Goal: Task Accomplishment & Management: Use online tool/utility

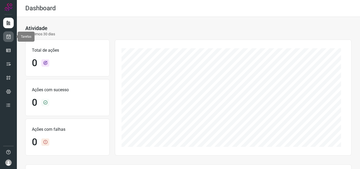
click at [11, 38] on link at bounding box center [8, 36] width 11 height 11
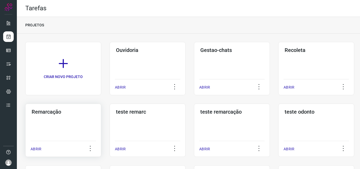
click at [110, 116] on div "Remarcação ABRIR" at bounding box center [148, 129] width 76 height 53
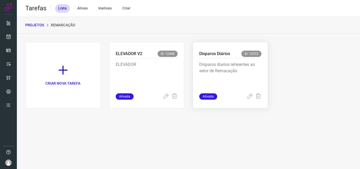
click at [234, 65] on p "Disparos diarios referentes ao setor de Remacação" at bounding box center [230, 74] width 62 height 26
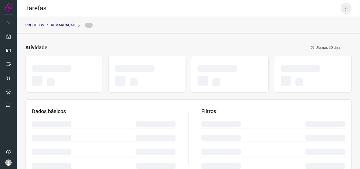
click at [344, 10] on icon at bounding box center [345, 8] width 11 height 11
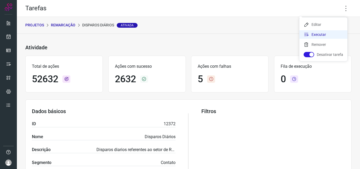
click at [320, 36] on li "Executar" at bounding box center [323, 34] width 48 height 8
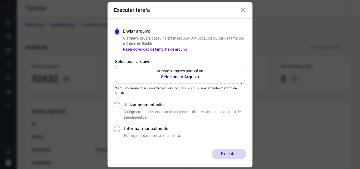
click at [181, 78] on b "Selecione o Arquivo" at bounding box center [180, 77] width 46 height 6
click at [0, 0] on input "Arraste o arquivo para cá ou Selecione o Arquivo" at bounding box center [0, 0] width 0 height 0
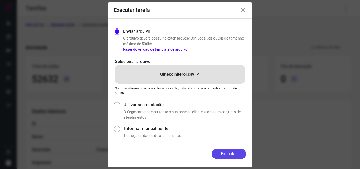
click at [229, 154] on button "Executar" at bounding box center [228, 154] width 34 height 10
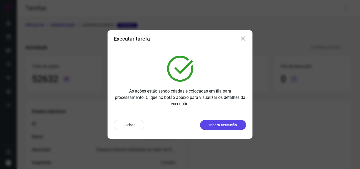
click at [217, 126] on p "Ir para execução" at bounding box center [223, 125] width 28 height 6
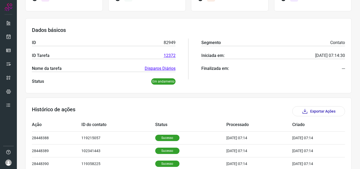
scroll to position [113, 0]
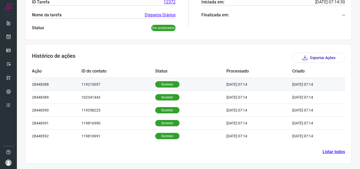
click at [163, 82] on p "Sucesso" at bounding box center [167, 84] width 24 height 6
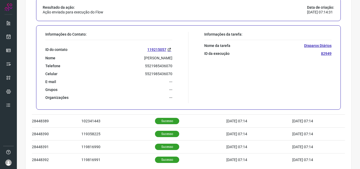
scroll to position [218, 0]
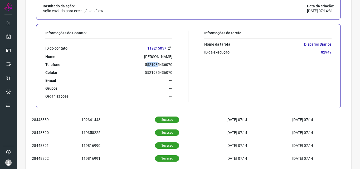
drag, startPoint x: 145, startPoint y: 63, endPoint x: 155, endPoint y: 63, distance: 10.3
click at [155, 63] on p "5521985436070" at bounding box center [158, 64] width 27 height 5
click at [154, 61] on div "ID do contato 119215057 Nome Miriam Freire Telefone 5521985436070 Celular 55219…" at bounding box center [108, 69] width 127 height 60
drag, startPoint x: 144, startPoint y: 63, endPoint x: 171, endPoint y: 64, distance: 27.9
click at [171, 64] on div "Informações do Contato: ID do contato 119215057 Nome Miriam Freire Telefone 552…" at bounding box center [116, 66] width 146 height 71
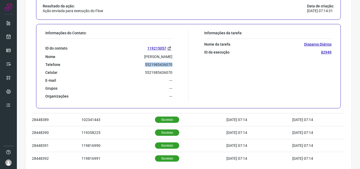
copy p "5521985436070"
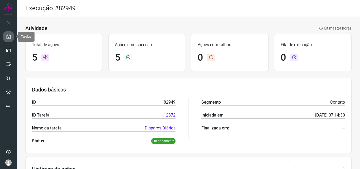
click at [6, 38] on icon at bounding box center [9, 36] width 6 height 5
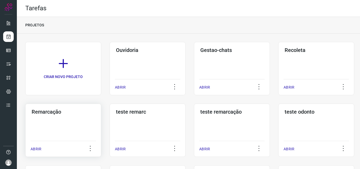
click at [110, 120] on div "Remarcação ABRIR" at bounding box center [148, 129] width 76 height 53
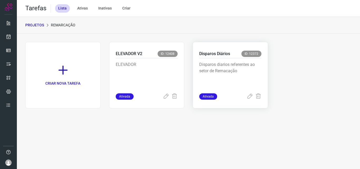
click at [229, 66] on p "Disparos diarios referentes ao setor de Remacação" at bounding box center [230, 74] width 62 height 26
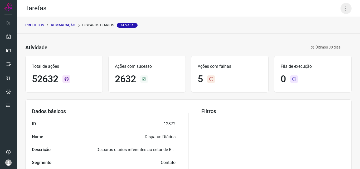
click at [343, 10] on icon at bounding box center [345, 8] width 11 height 11
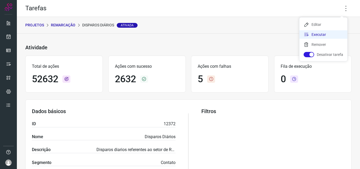
click at [325, 35] on li "Executar" at bounding box center [323, 34] width 48 height 8
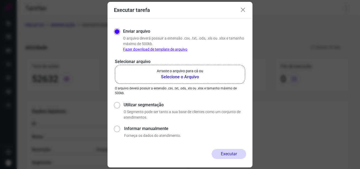
click at [174, 76] on b "Selecione o Arquivo" at bounding box center [180, 77] width 46 height 6
click at [0, 0] on input "Arraste o arquivo para cá ou Selecione o Arquivo" at bounding box center [0, 0] width 0 height 0
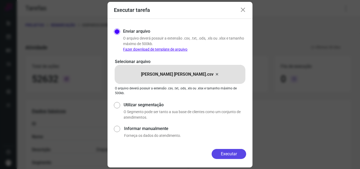
click at [230, 151] on button "Executar" at bounding box center [228, 154] width 34 height 10
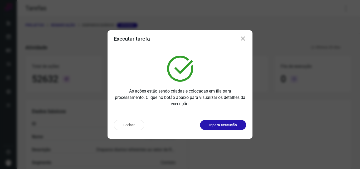
click at [225, 130] on div "Fechar Ir para execução" at bounding box center [179, 126] width 145 height 23
click at [224, 129] on button "Ir para execução" at bounding box center [223, 125] width 46 height 10
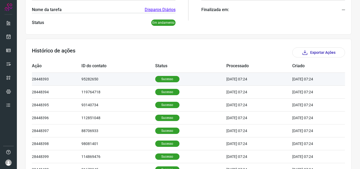
scroll to position [132, 0]
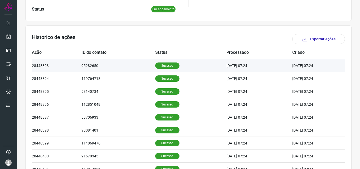
click at [159, 66] on p "Sucesso" at bounding box center [167, 65] width 24 height 6
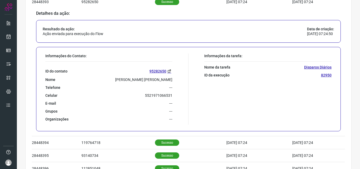
scroll to position [211, 0]
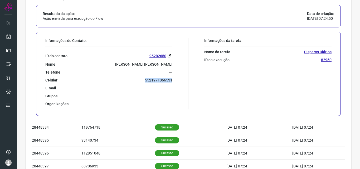
drag, startPoint x: 143, startPoint y: 81, endPoint x: 172, endPoint y: 82, distance: 29.0
click at [172, 82] on div "Informações do Contato: ID do contato 95282650 Nome Joel De Azevedo Guimarães T…" at bounding box center [116, 73] width 146 height 71
copy p "5521971066531"
drag, startPoint x: 7, startPoint y: 38, endPoint x: 13, endPoint y: 38, distance: 5.5
click at [8, 38] on icon at bounding box center [9, 36] width 6 height 5
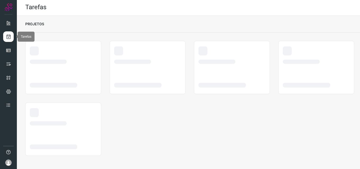
scroll to position [1, 0]
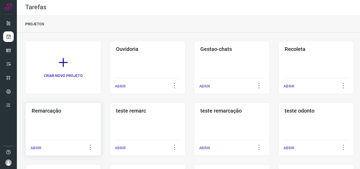
click at [110, 122] on div "Remarcação ABRIR" at bounding box center [148, 128] width 76 height 53
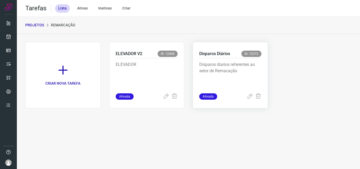
click at [207, 59] on div "Disparos diarios referentes ao setor de Remacação" at bounding box center [230, 75] width 62 height 35
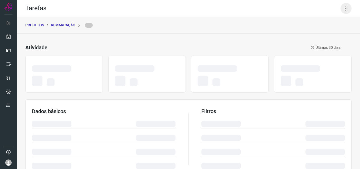
click at [342, 8] on icon at bounding box center [345, 8] width 11 height 11
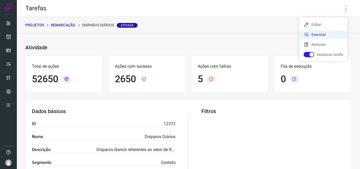
click at [329, 34] on li "Executar" at bounding box center [323, 34] width 48 height 8
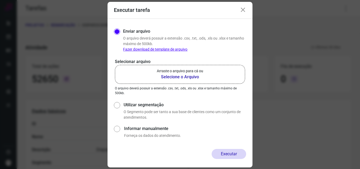
click at [187, 77] on b "Selecione o Arquivo" at bounding box center [180, 77] width 46 height 6
click at [0, 0] on input "Arraste o arquivo para cá ou Selecione o Arquivo" at bounding box center [0, 0] width 0 height 0
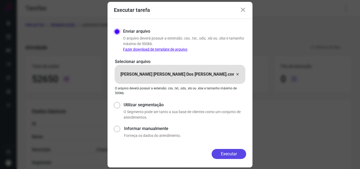
click at [225, 152] on button "Executar" at bounding box center [228, 154] width 34 height 10
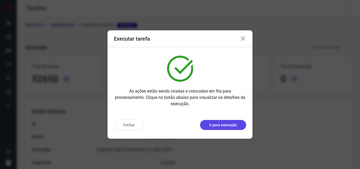
click at [226, 120] on button "Ir para execução" at bounding box center [223, 125] width 46 height 10
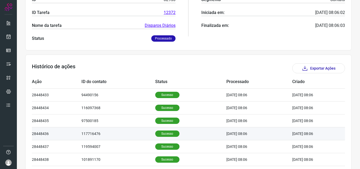
scroll to position [105, 0]
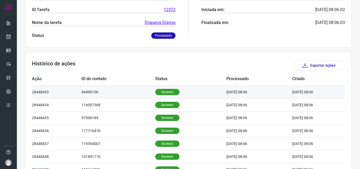
click at [164, 91] on p "Sucesso" at bounding box center [167, 92] width 24 height 6
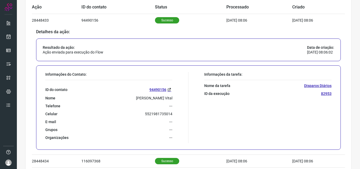
scroll to position [184, 0]
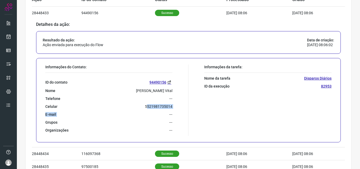
drag, startPoint x: 147, startPoint y: 109, endPoint x: 156, endPoint y: 109, distance: 8.7
click at [156, 109] on div "ID do contato 94490156 Nome Eduarda Trajano Vital Telefone --- Celular 55219817…" at bounding box center [108, 103] width 127 height 60
click at [152, 109] on div "ID do contato 94490156 Nome Eduarda Trajano Vital Telefone --- Celular 55219817…" at bounding box center [108, 103] width 127 height 60
click at [141, 109] on div "ID do contato 94490156 Nome Eduarda Trajano Vital Telefone --- Celular 55219817…" at bounding box center [108, 103] width 127 height 60
drag, startPoint x: 144, startPoint y: 105, endPoint x: 173, endPoint y: 108, distance: 29.1
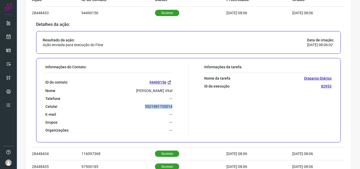
click at [173, 108] on div "Informações do Contato: ID do contato 94490156 Nome Eduarda Trajano Vital Telef…" at bounding box center [116, 100] width 146 height 71
copy p "5521981735014"
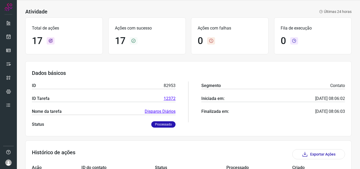
scroll to position [0, 0]
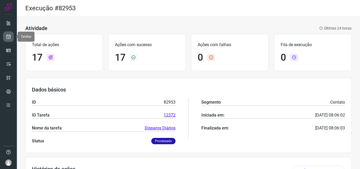
click at [10, 34] on icon at bounding box center [9, 36] width 6 height 5
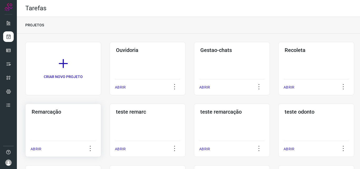
click at [110, 116] on div "Remarcação ABRIR" at bounding box center [148, 129] width 76 height 53
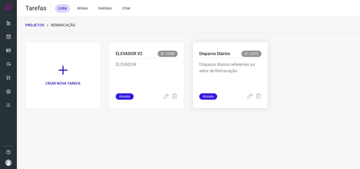
click at [221, 69] on p "Disparos diarios referentes ao setor de Remacação" at bounding box center [230, 74] width 62 height 26
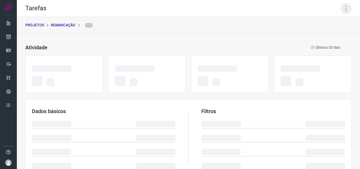
click at [341, 11] on icon at bounding box center [345, 8] width 11 height 11
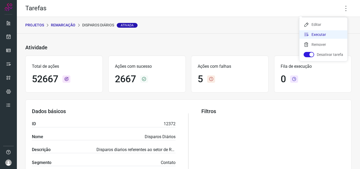
click at [324, 34] on li "Executar" at bounding box center [323, 34] width 48 height 8
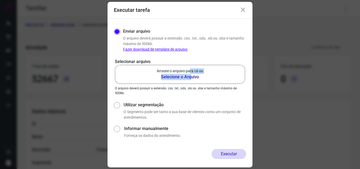
click at [190, 73] on div "Arraste o arquivo para cá ou Selecione o Arquivo" at bounding box center [180, 74] width 46 height 12
click at [186, 78] on b "Selecione o Arquivo" at bounding box center [180, 77] width 46 height 6
click at [0, 0] on input "Arraste o arquivo para cá ou Selecione o Arquivo" at bounding box center [0, 0] width 0 height 0
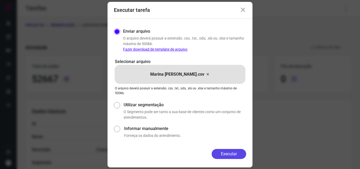
click at [226, 151] on button "Executar" at bounding box center [228, 154] width 34 height 10
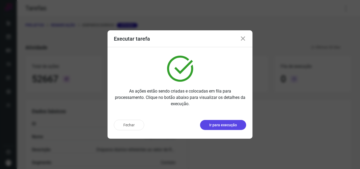
click at [226, 125] on p "Ir para execução" at bounding box center [223, 125] width 28 height 6
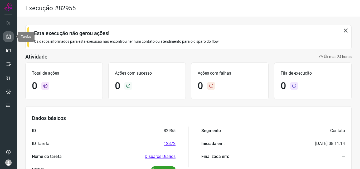
click at [8, 39] on link at bounding box center [8, 36] width 11 height 11
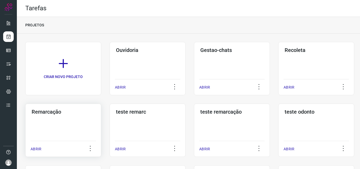
click at [81, 114] on h3 "Remarcação" at bounding box center [63, 112] width 63 height 6
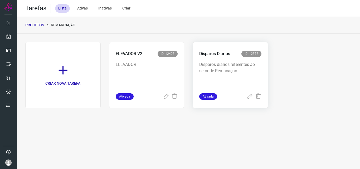
click at [235, 65] on p "Disparos diarios referentes ao setor de Remacação" at bounding box center [230, 74] width 62 height 26
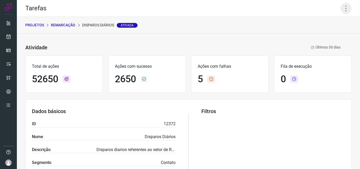
click at [340, 8] on icon at bounding box center [345, 8] width 11 height 11
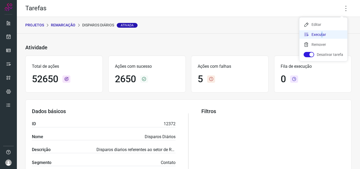
click at [320, 35] on li "Executar" at bounding box center [323, 34] width 48 height 8
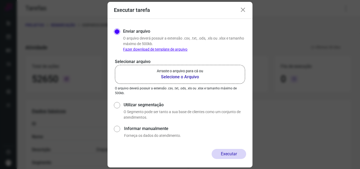
click at [177, 73] on p "Arraste o arquivo para cá ou" at bounding box center [180, 71] width 46 height 6
click at [0, 0] on input "Arraste o arquivo para cá ou Selecione o Arquivo" at bounding box center [0, 0] width 0 height 0
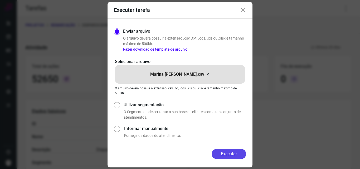
click at [230, 155] on button "Executar" at bounding box center [228, 154] width 34 height 10
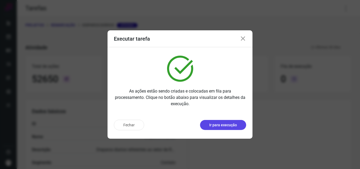
click at [211, 122] on p "Ir para execução" at bounding box center [223, 125] width 28 height 6
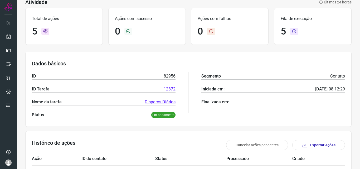
scroll to position [8, 0]
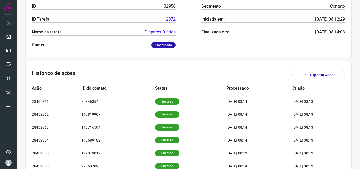
scroll to position [105, 0]
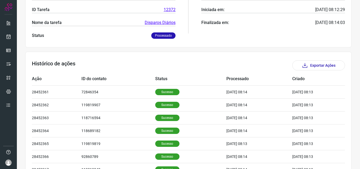
click at [157, 91] on p "Sucesso" at bounding box center [167, 92] width 24 height 6
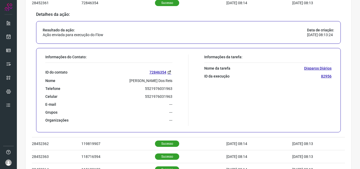
scroll to position [211, 0]
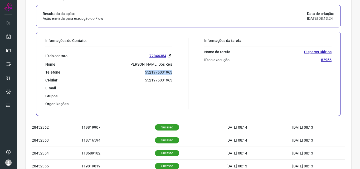
drag, startPoint x: 142, startPoint y: 73, endPoint x: 172, endPoint y: 72, distance: 30.3
click at [172, 72] on div "Informações do Contato: ID do contato 72846354 Nome [PERSON_NAME] Dos Reis Tele…" at bounding box center [116, 73] width 146 height 71
copy p "5521976031963"
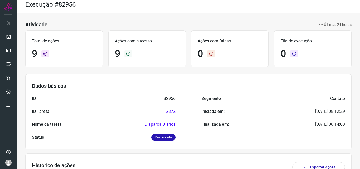
scroll to position [0, 0]
